Goal: Information Seeking & Learning: Learn about a topic

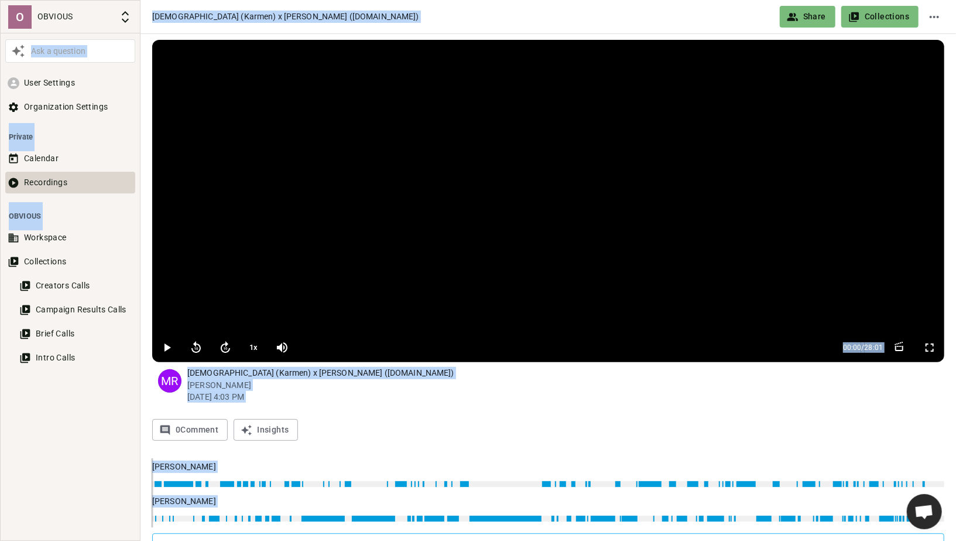
scroll to position [637, 0]
click at [36, 184] on button "Recordings" at bounding box center [70, 183] width 130 height 22
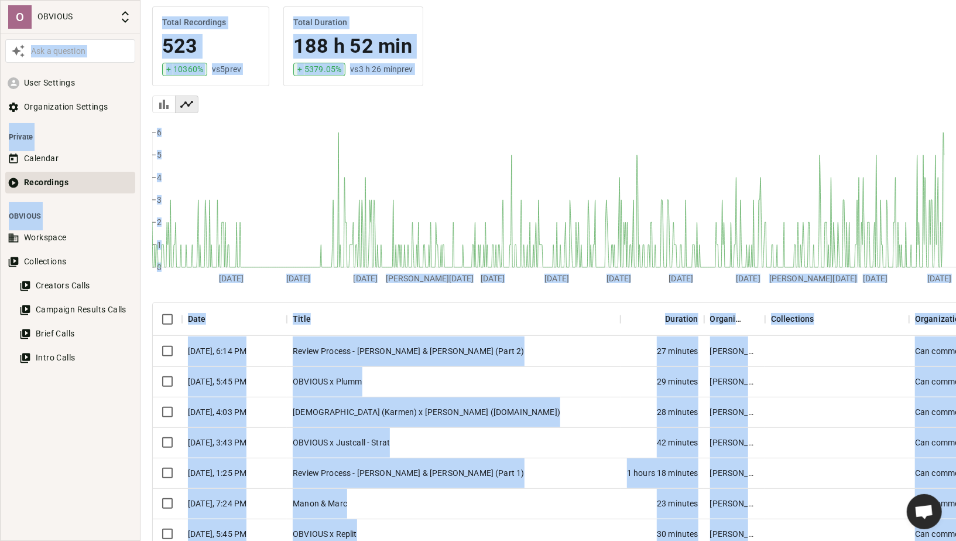
scroll to position [153, 0]
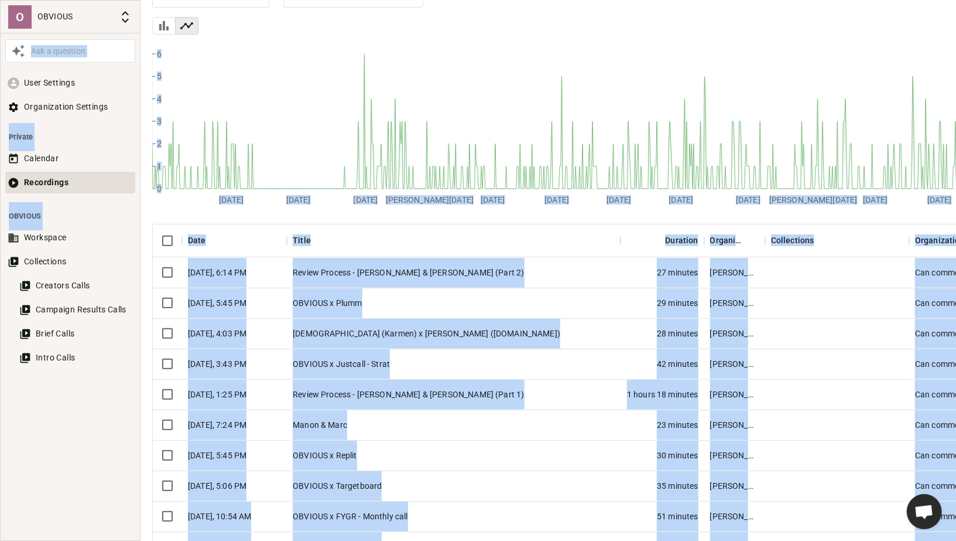
click at [415, 300] on div "OBVIOUS x Plumm" at bounding box center [454, 303] width 334 height 30
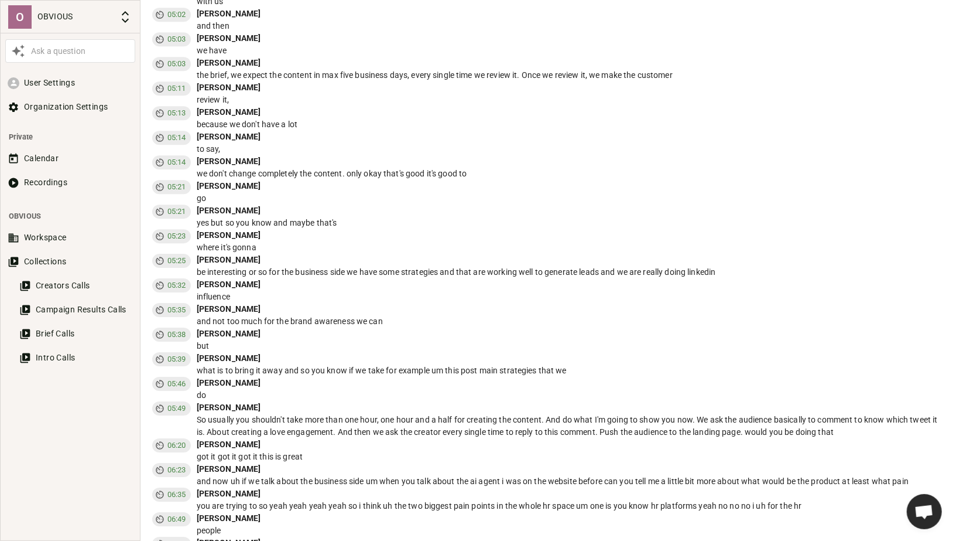
scroll to position [4116, 0]
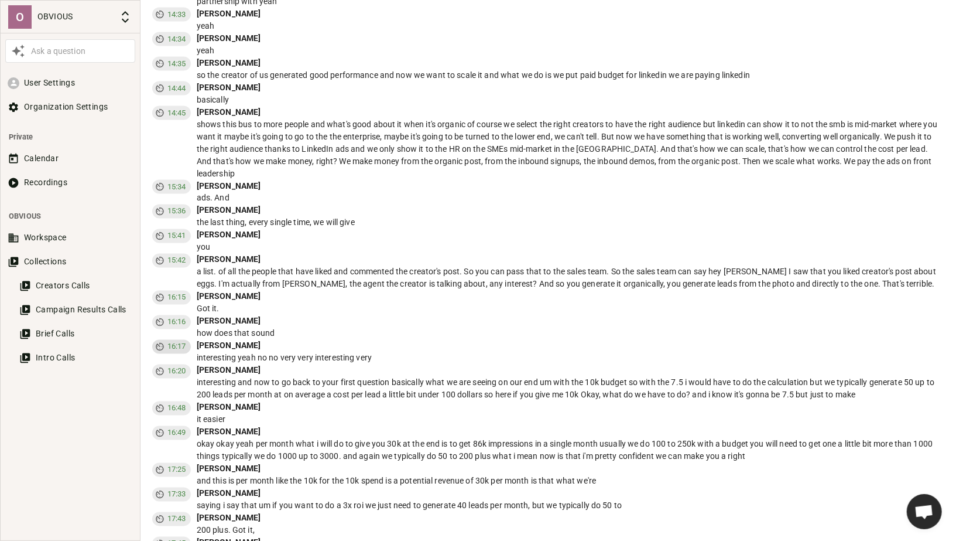
click at [167, 341] on span "16:17" at bounding box center [177, 347] width 28 height 12
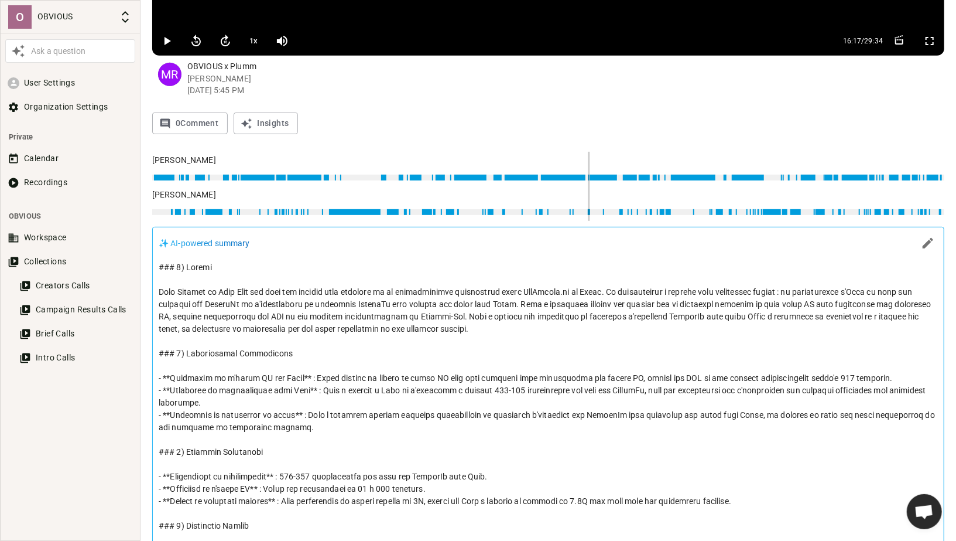
scroll to position [0, 0]
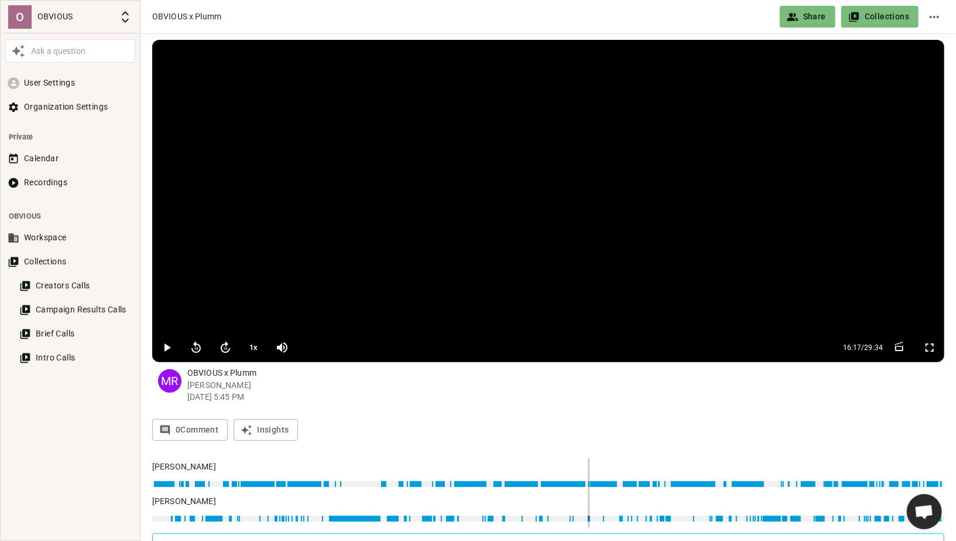
click at [166, 346] on icon "button" at bounding box center [168, 347] width 6 height 8
type input "986"
click at [168, 342] on icon "button" at bounding box center [167, 347] width 14 height 14
type input "989"
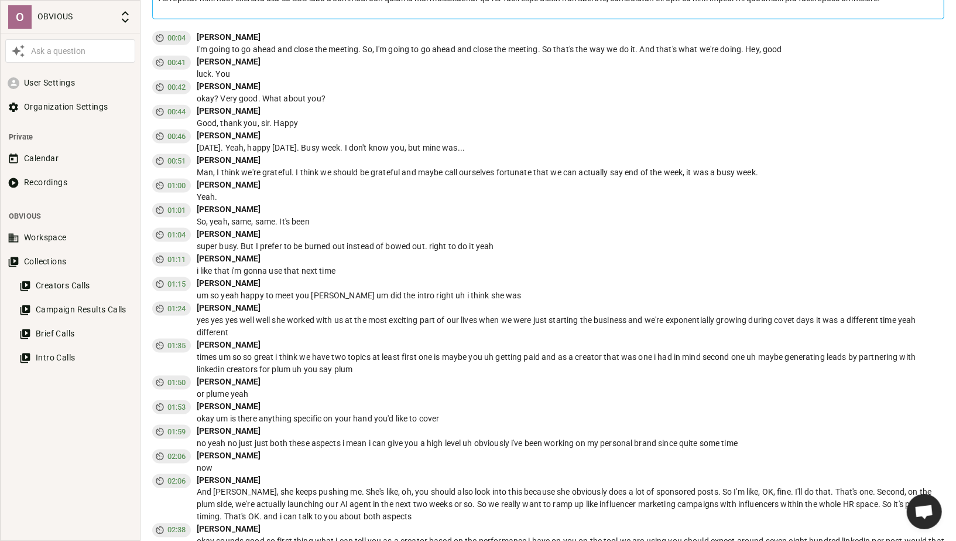
scroll to position [992, 0]
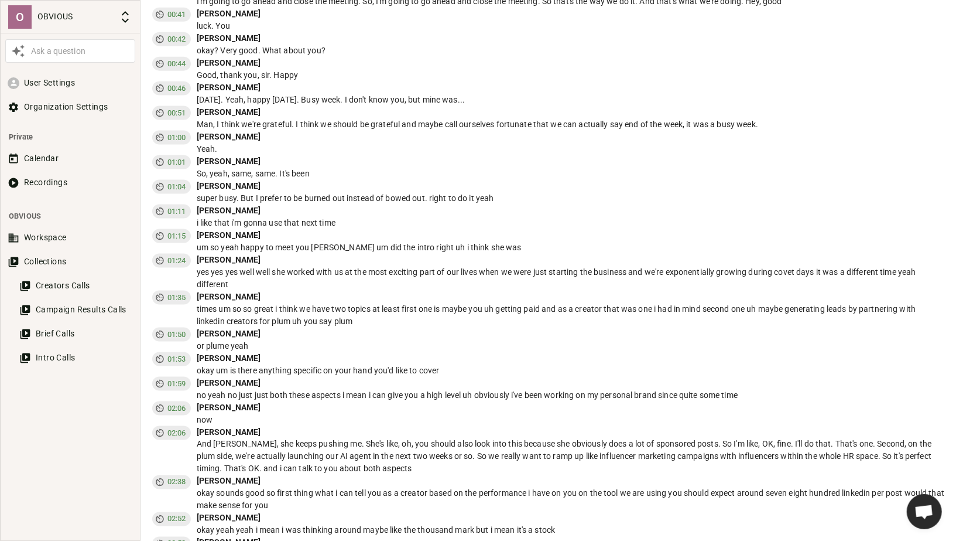
click at [520, 135] on div "[PERSON_NAME]" at bounding box center [571, 137] width 749 height 12
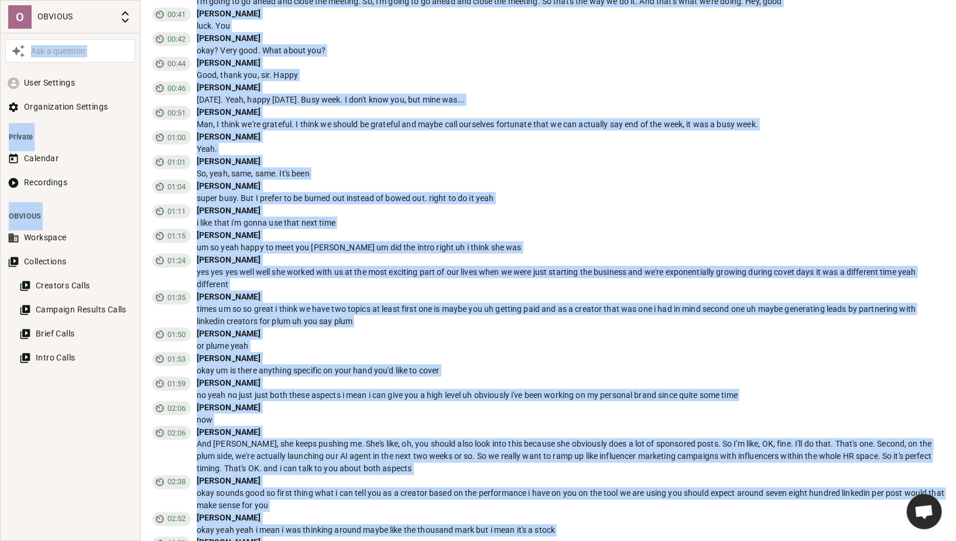
copy body "Lor i dolorsit Amet Consecte Adipiscingel Seddoeiu Tempori Utlabore Etdolorema …"
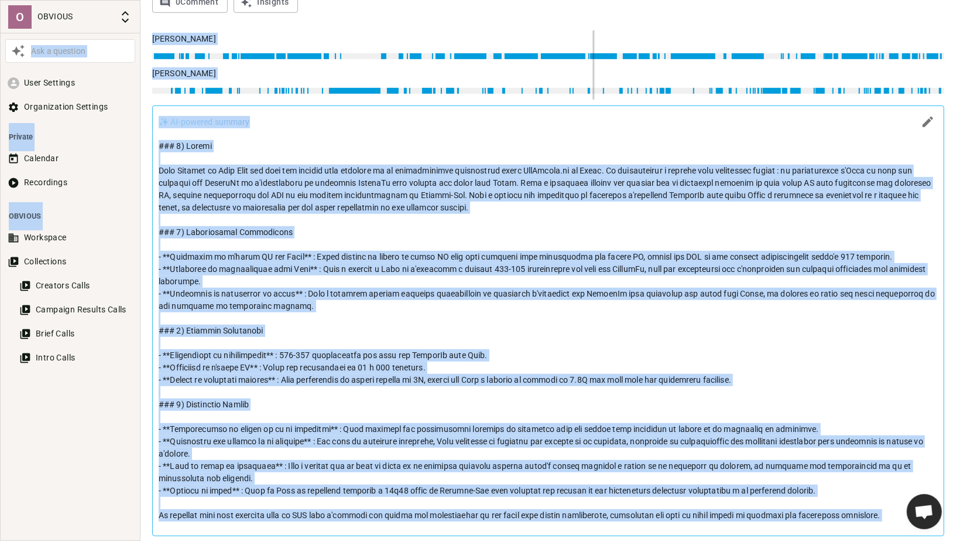
scroll to position [147, 0]
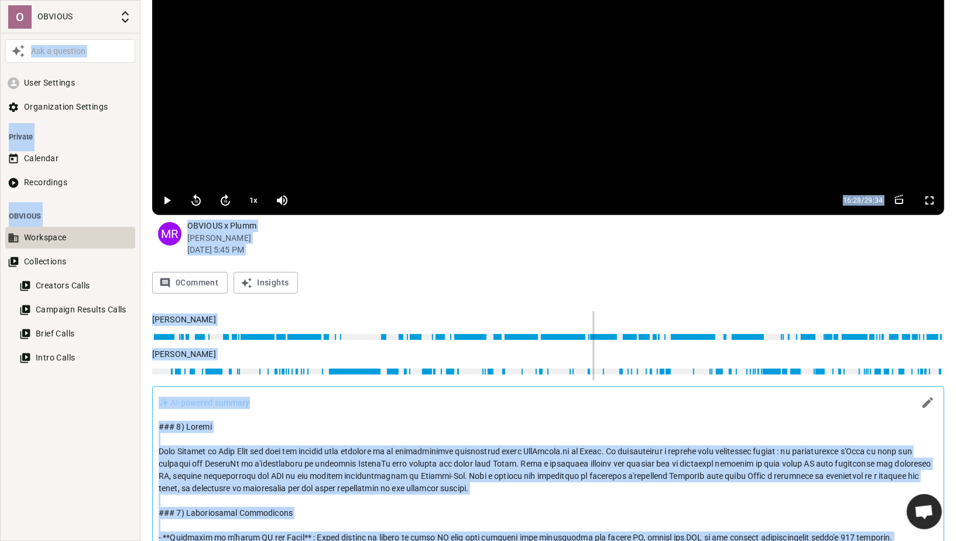
click at [53, 237] on button "Workspace" at bounding box center [70, 238] width 130 height 22
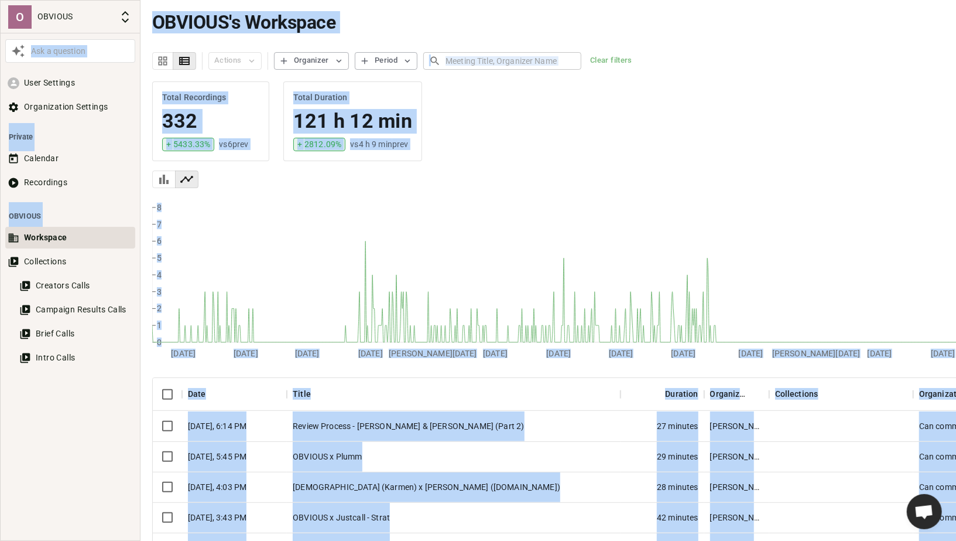
click at [110, 440] on div at bounding box center [70, 455] width 139 height 113
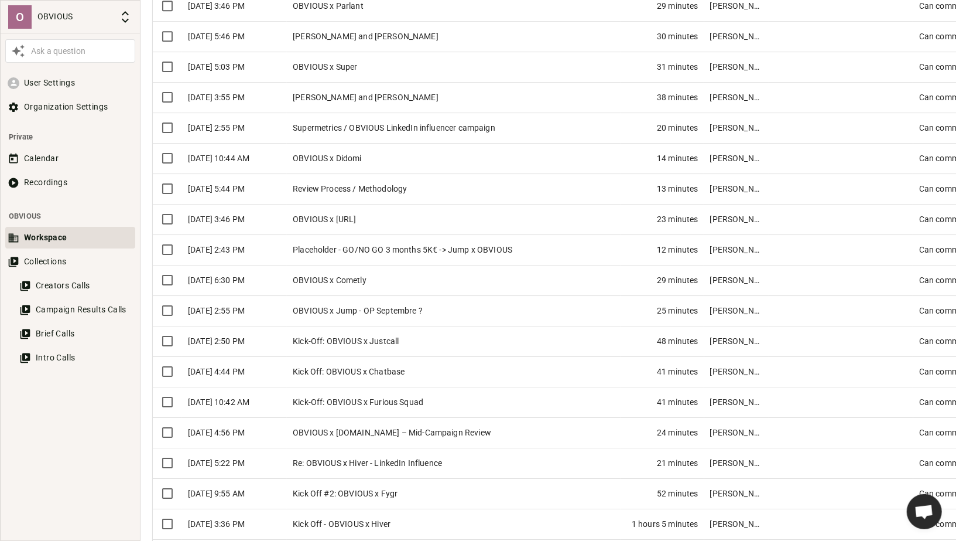
scroll to position [2472, 1]
